Goal: Task Accomplishment & Management: Manage account settings

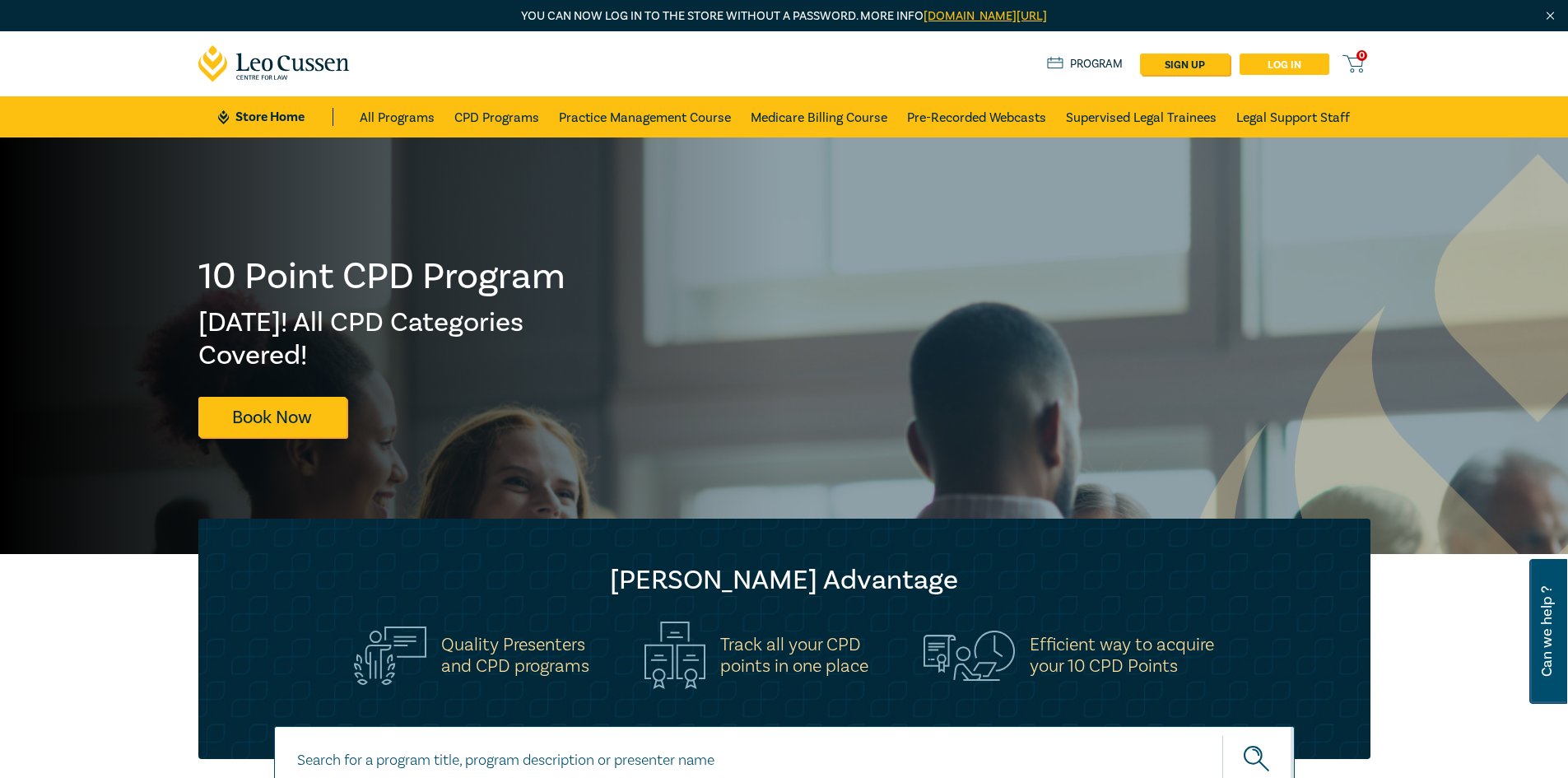
click at [1279, 63] on link "Log in" at bounding box center [1284, 64] width 90 height 21
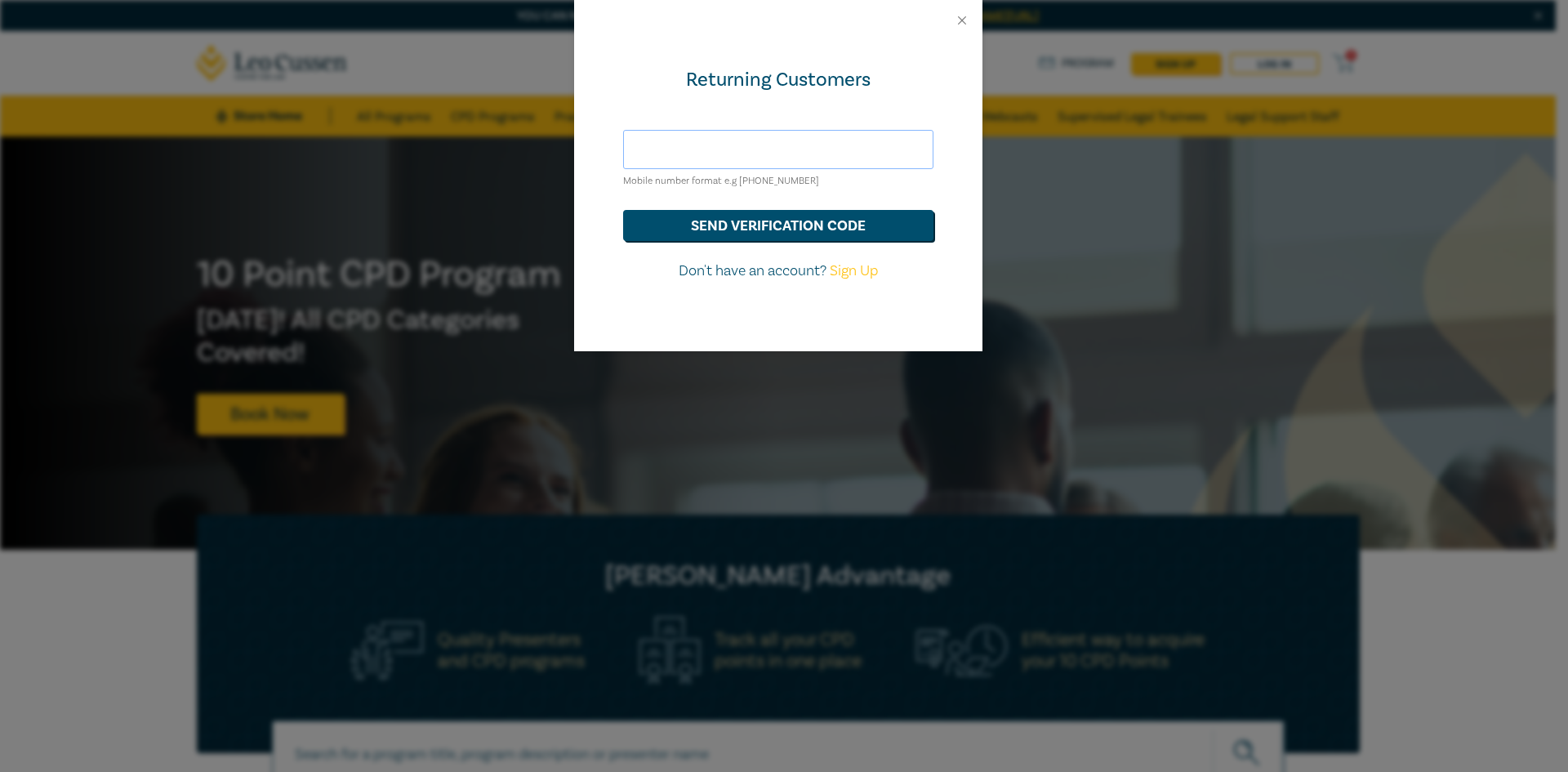
click at [723, 154] on input "text" at bounding box center [779, 149] width 311 height 39
type input "glen@styleslawyers.com.au"
click at [812, 221] on button "send verification code" at bounding box center [779, 225] width 311 height 31
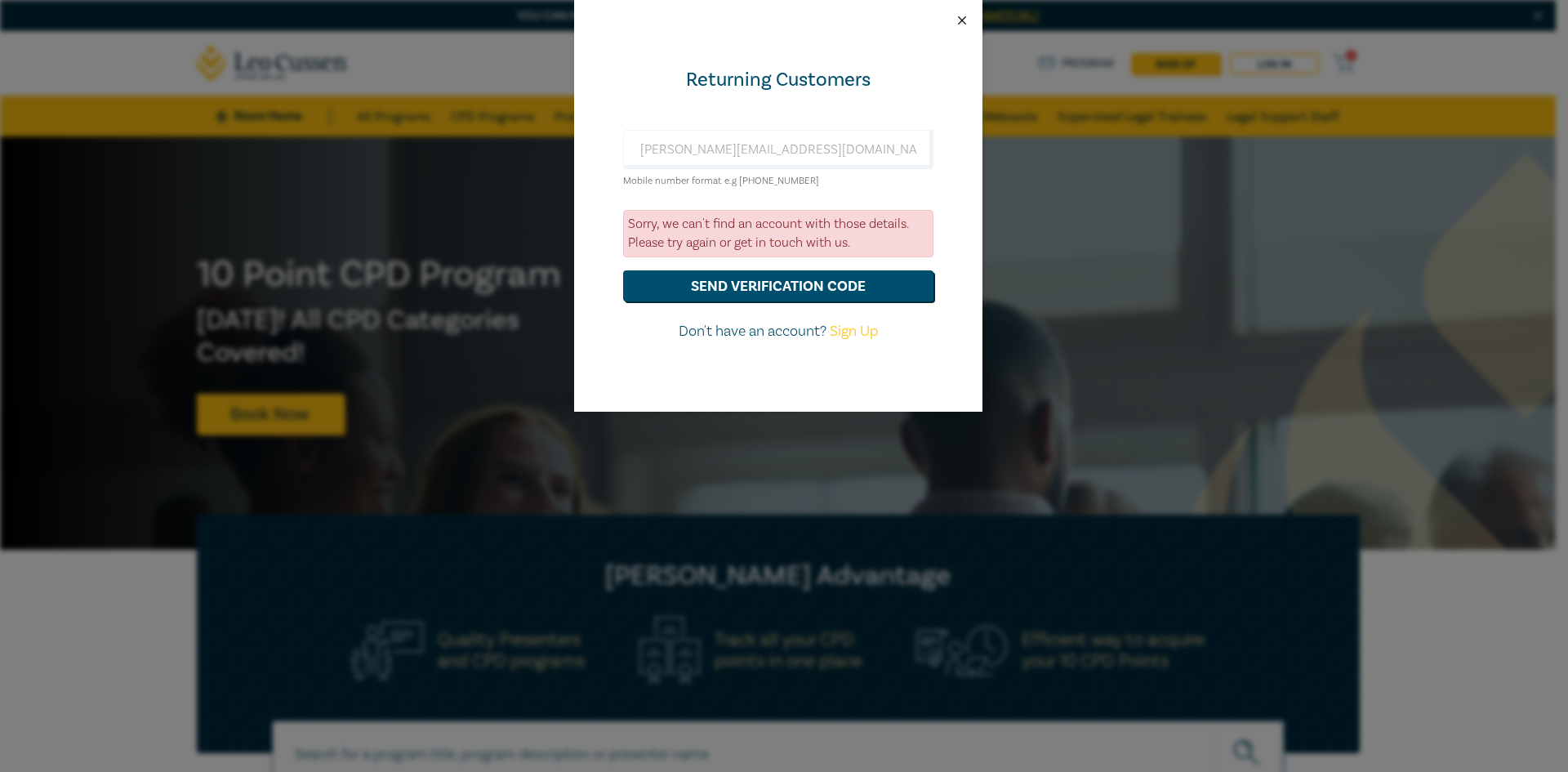
click at [966, 21] on button "Close" at bounding box center [961, 20] width 14 height 14
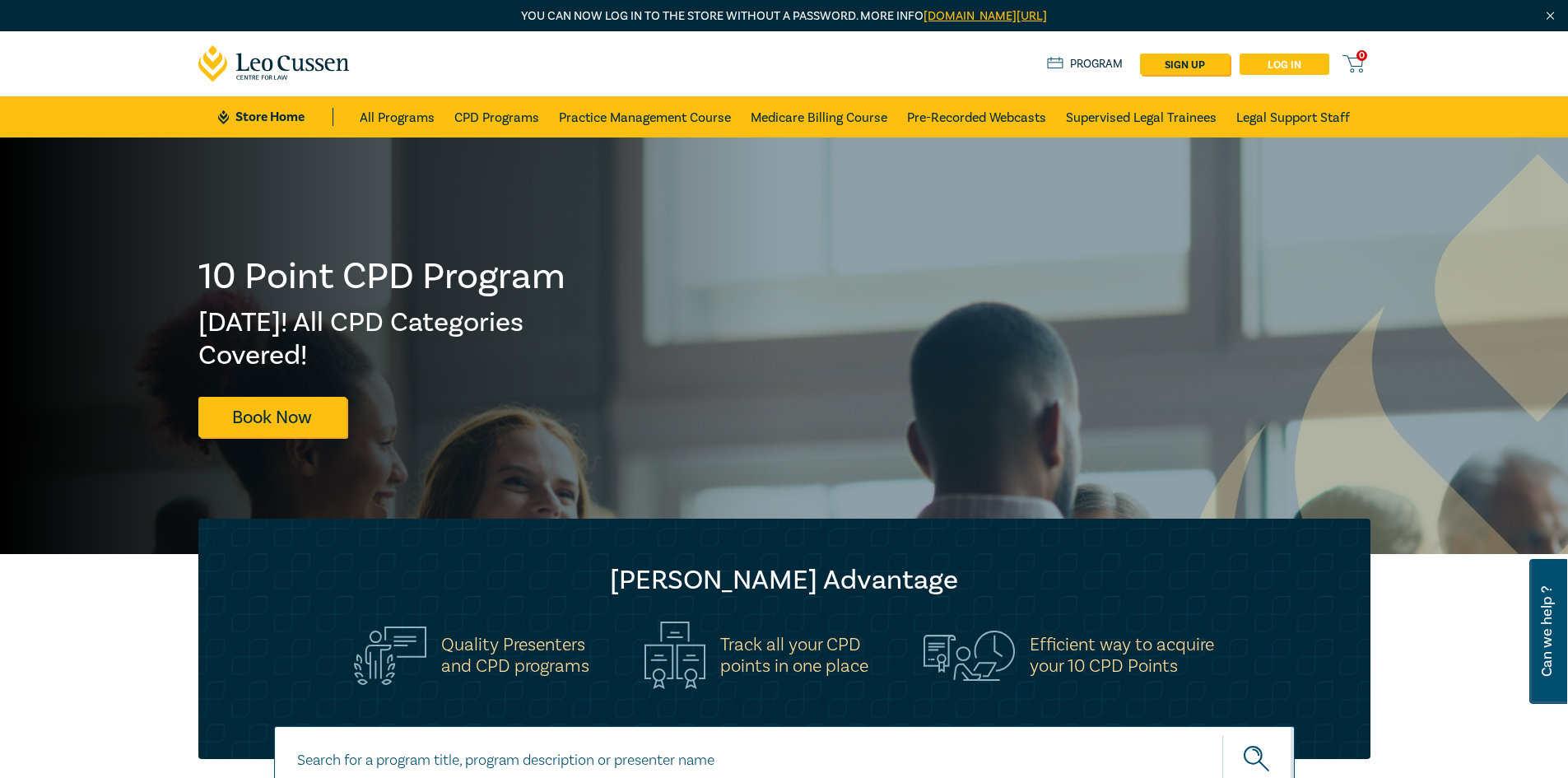
click at [1297, 65] on link "Log in" at bounding box center [1284, 64] width 90 height 21
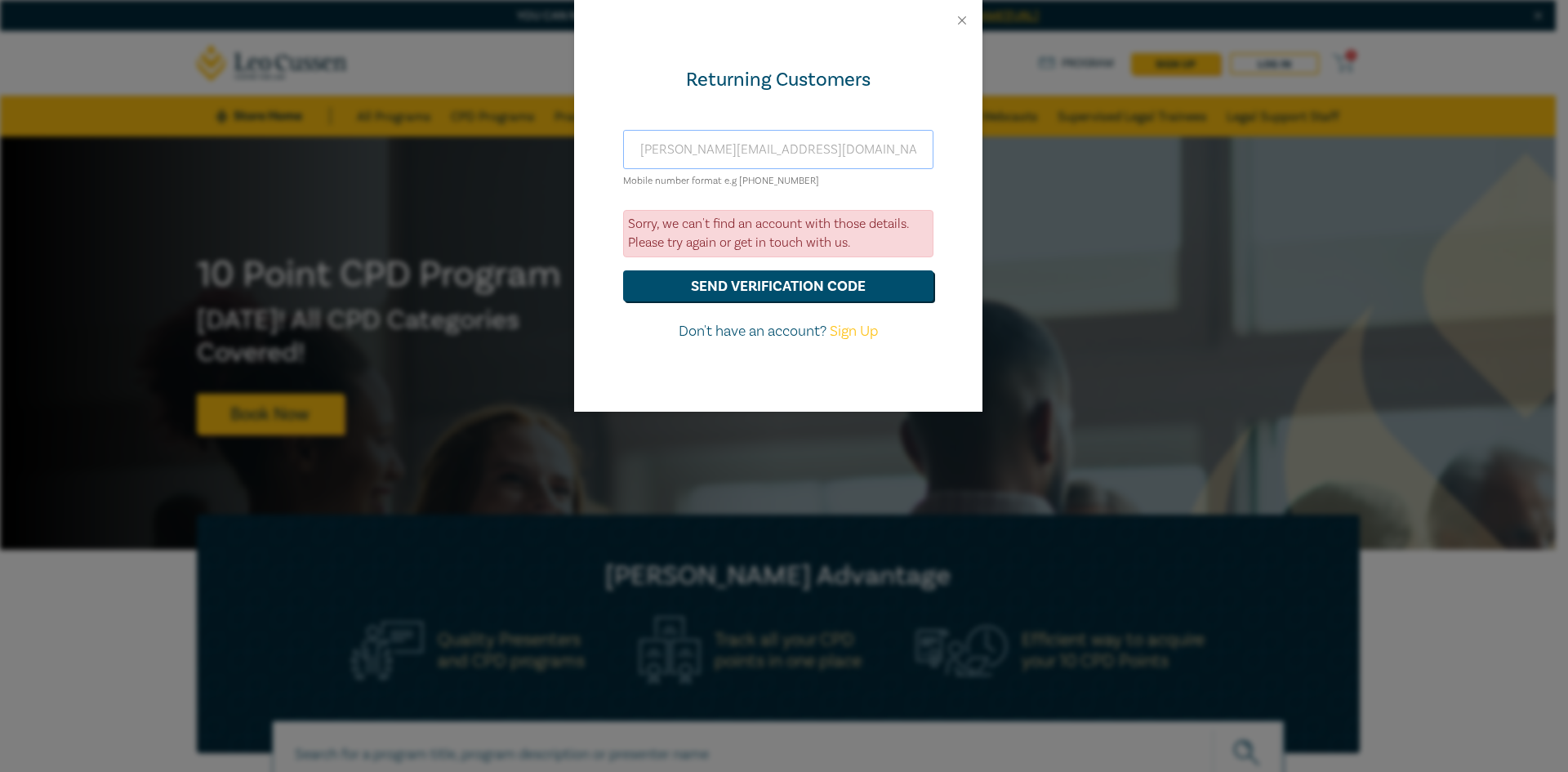
click at [808, 148] on input "glen@styleslawyers.com.au" at bounding box center [779, 149] width 311 height 39
click at [963, 18] on button "Close" at bounding box center [961, 20] width 14 height 14
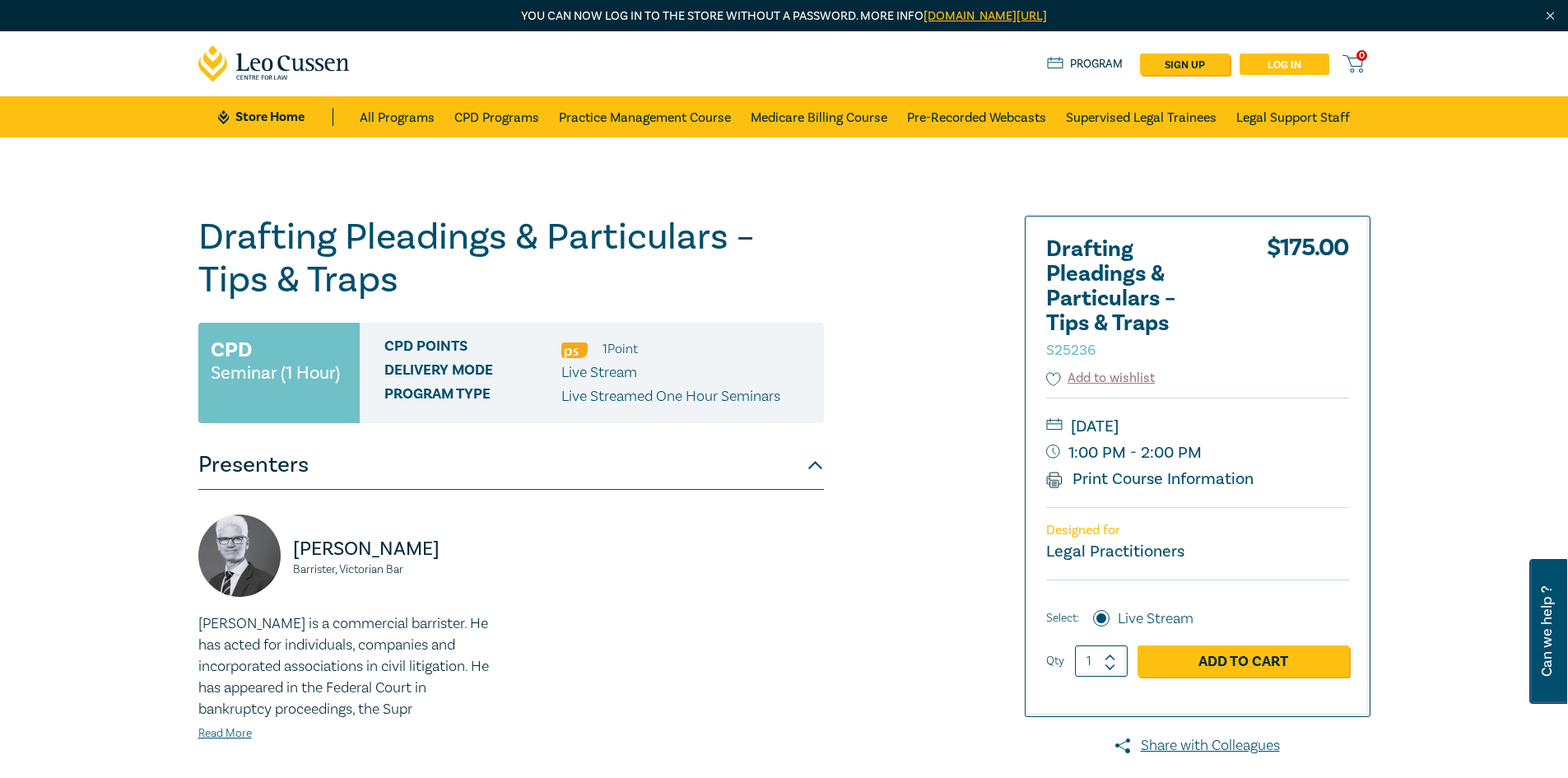
click at [1295, 65] on link "Log in" at bounding box center [1284, 64] width 90 height 21
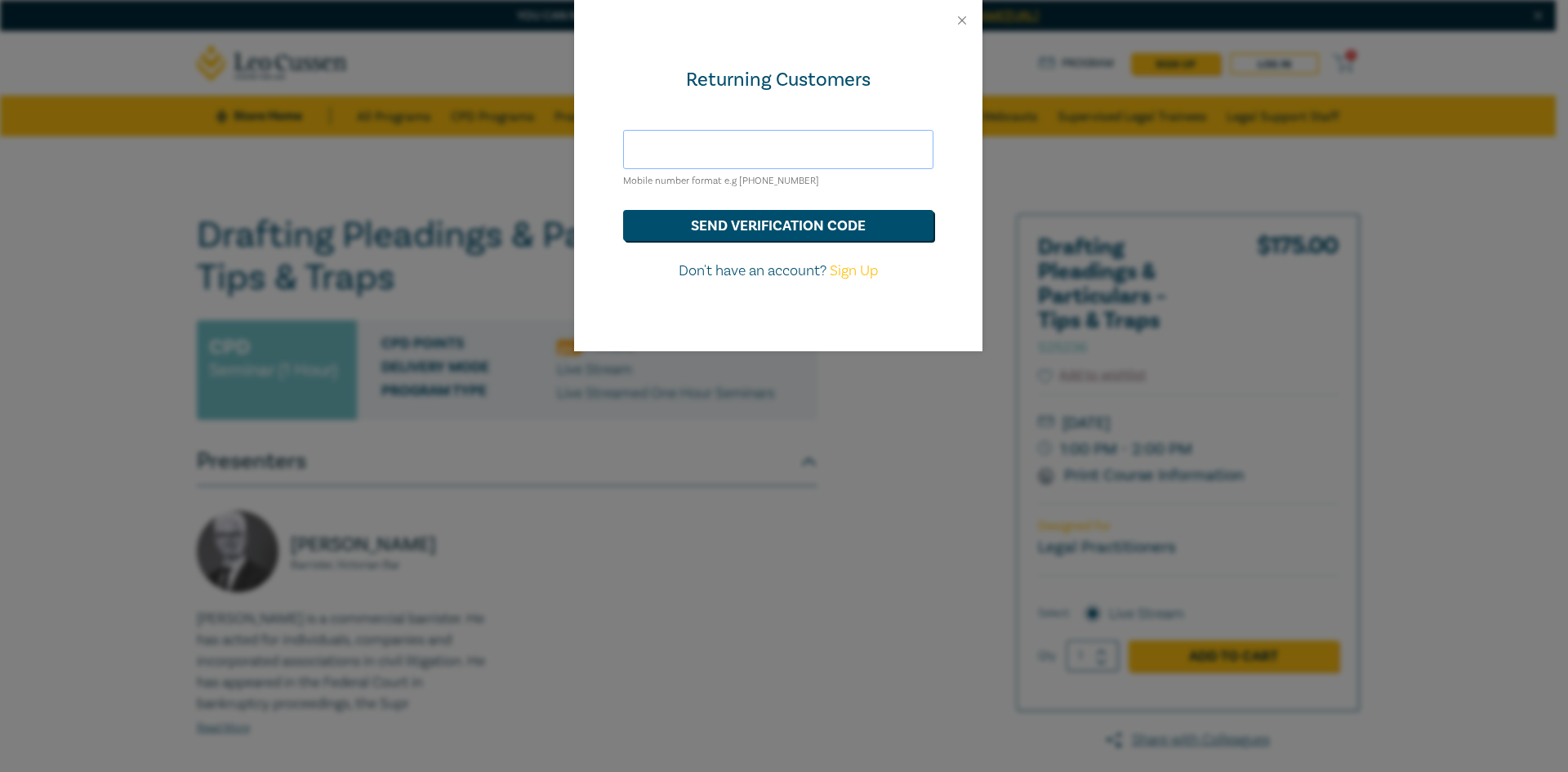
click at [820, 150] on input "text" at bounding box center [779, 149] width 311 height 39
type input "glenm.styles@bigpond.com"
click at [781, 223] on button "send verification code" at bounding box center [779, 225] width 311 height 31
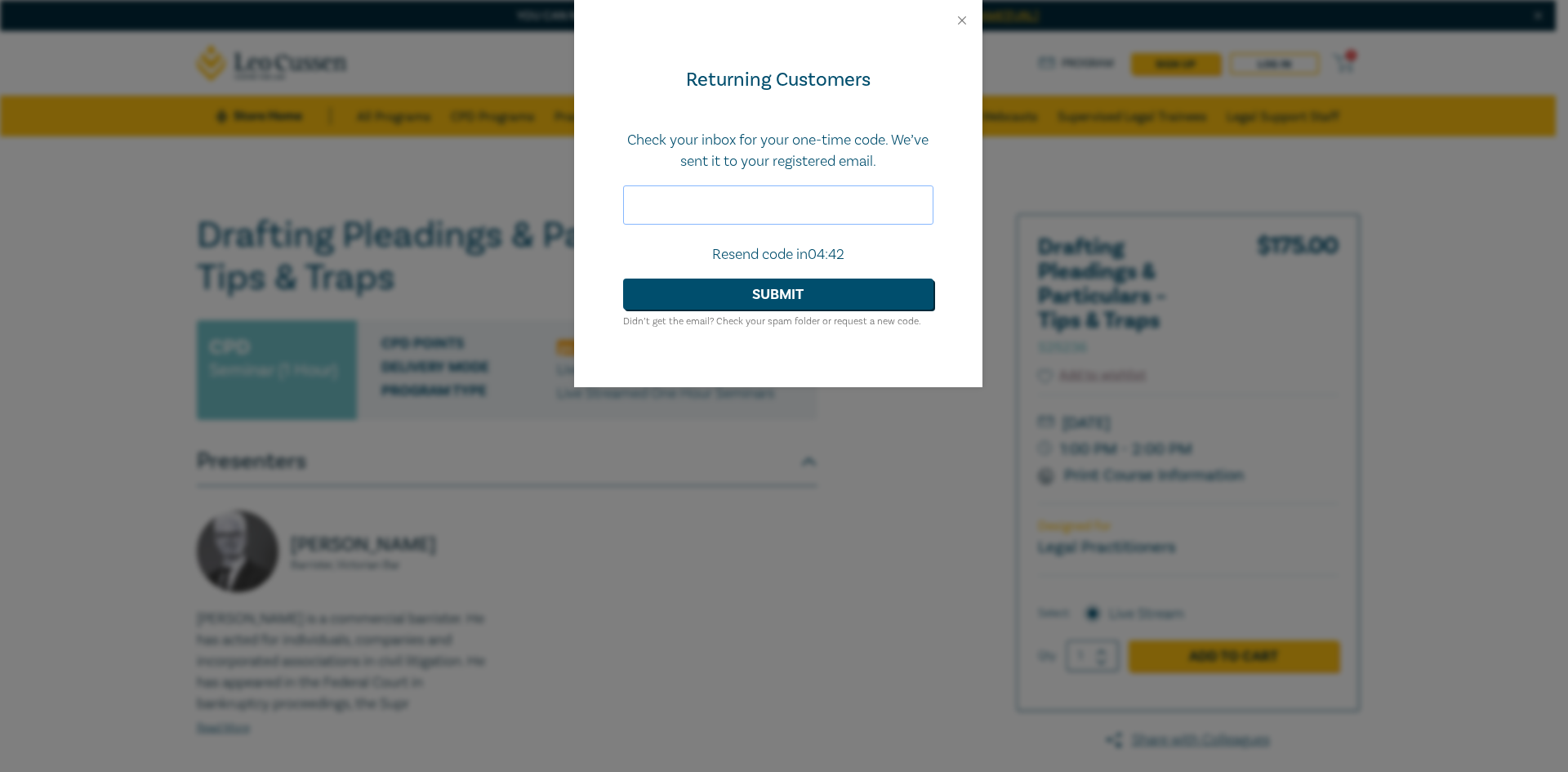
click at [796, 210] on input "text" at bounding box center [779, 205] width 311 height 39
type input "874581"
click at [778, 295] on button "Submit" at bounding box center [779, 294] width 311 height 31
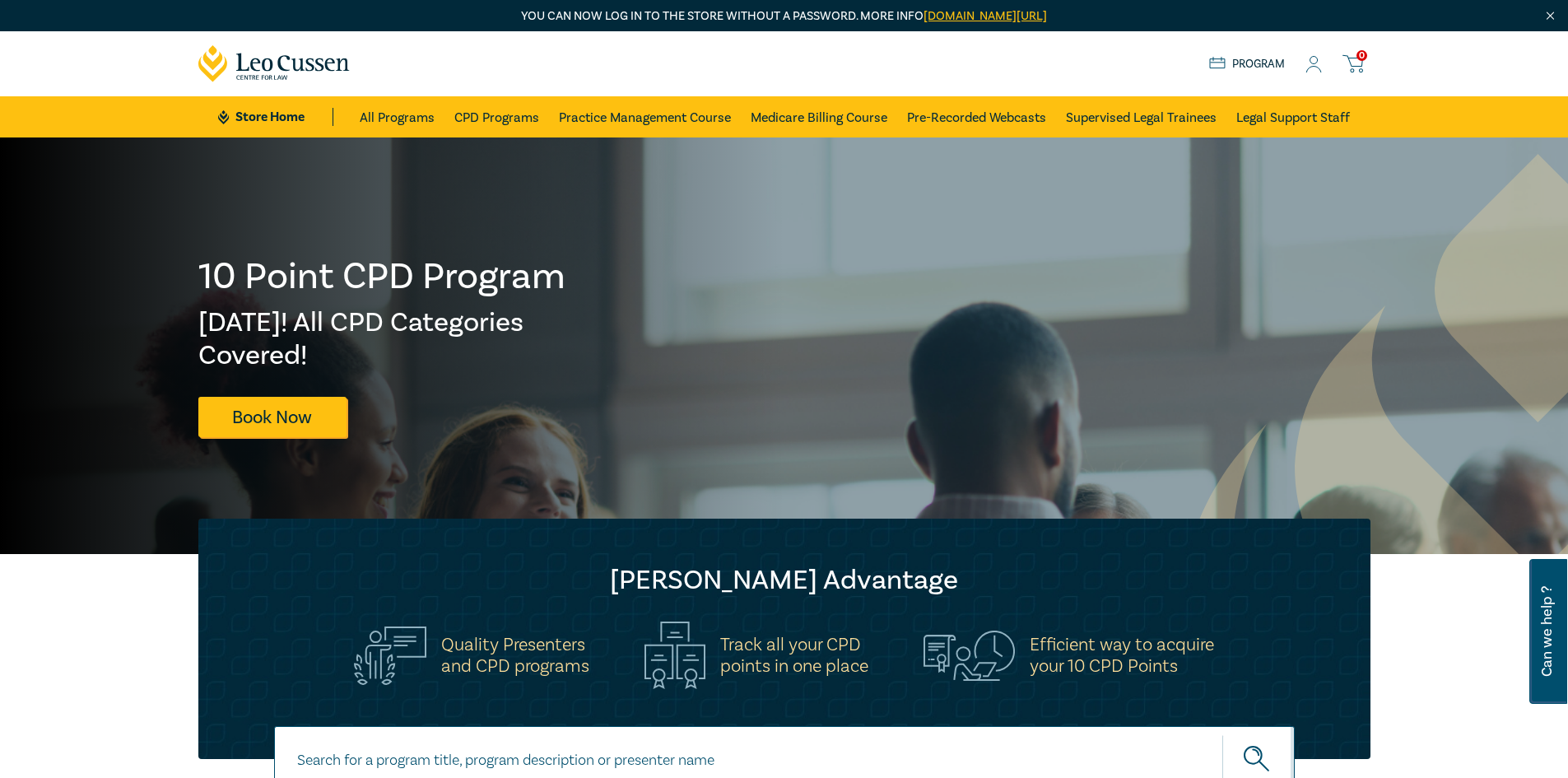
click at [1319, 62] on icon at bounding box center [1313, 64] width 16 height 17
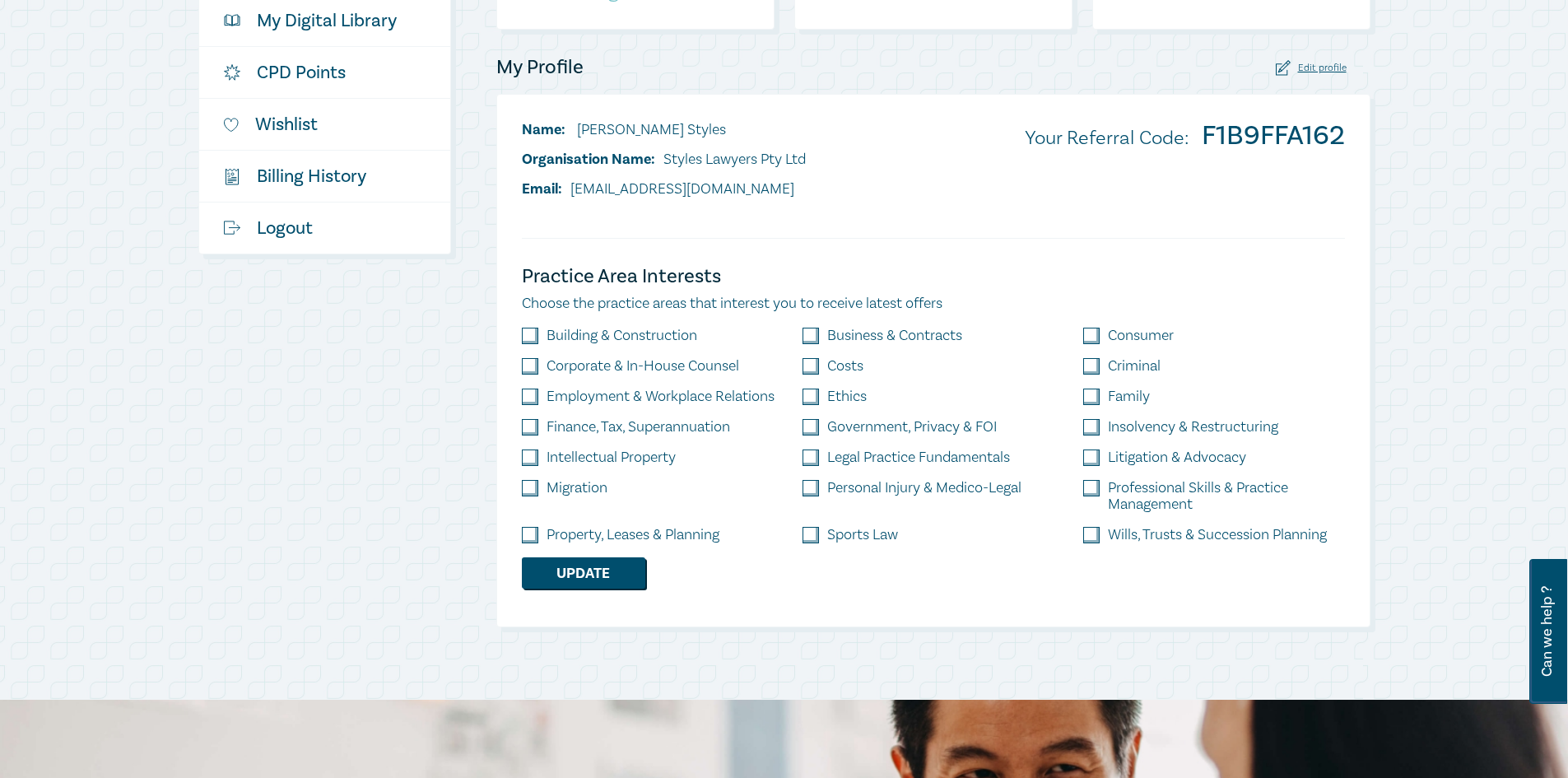
scroll to position [82, 0]
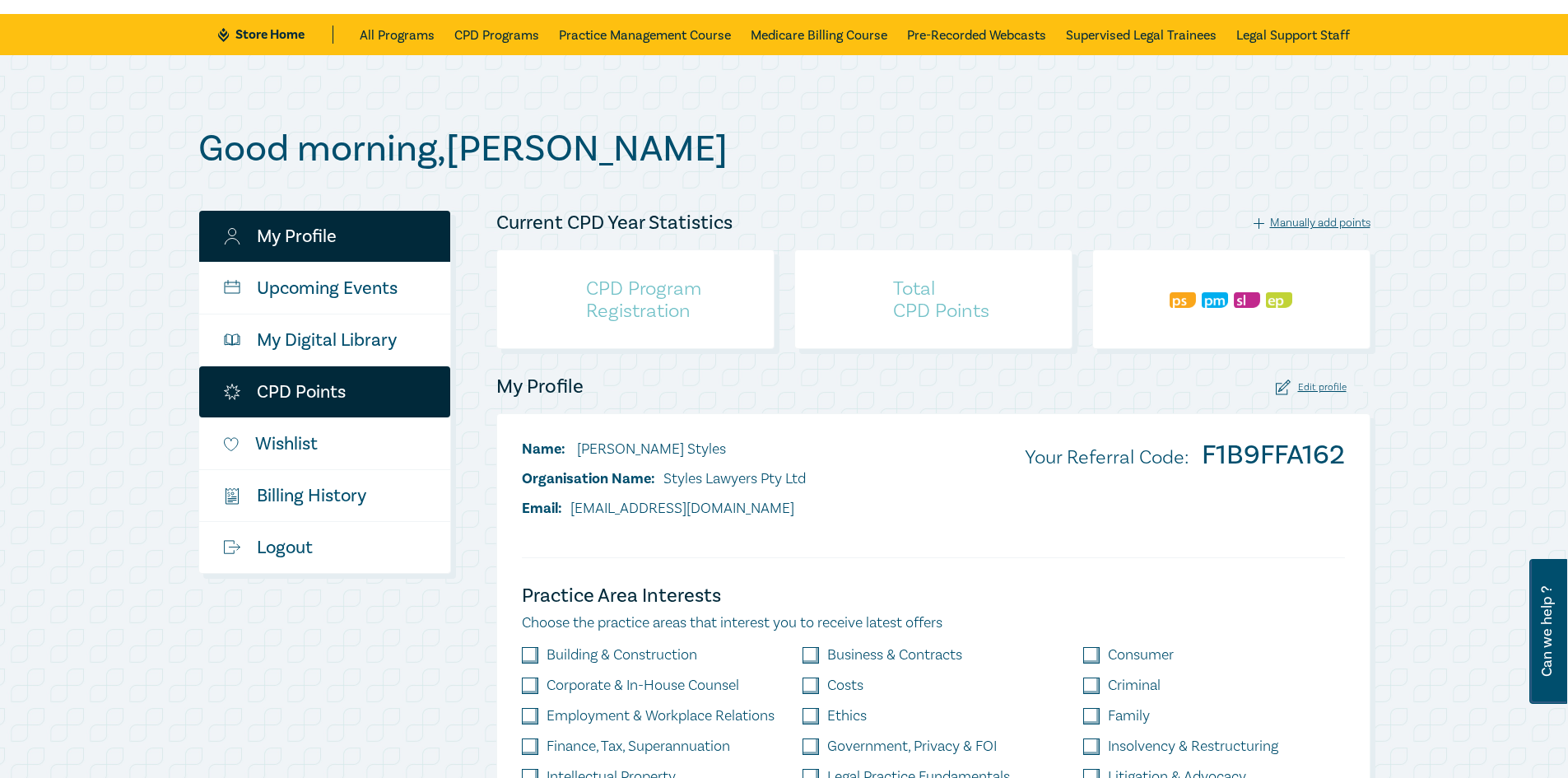
click at [308, 385] on link "CPD Points" at bounding box center [325, 392] width 251 height 51
